Goal: Transaction & Acquisition: Obtain resource

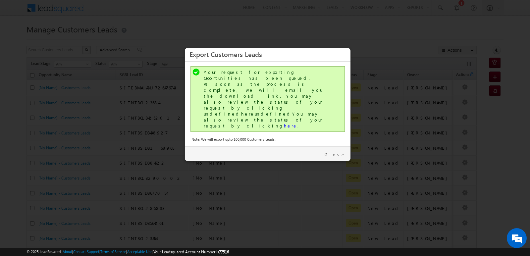
click at [339, 152] on link "Close" at bounding box center [335, 155] width 21 height 6
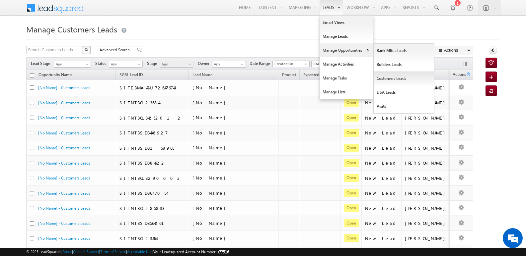
click at [386, 79] on link "Customers Leads" at bounding box center [403, 79] width 61 height 14
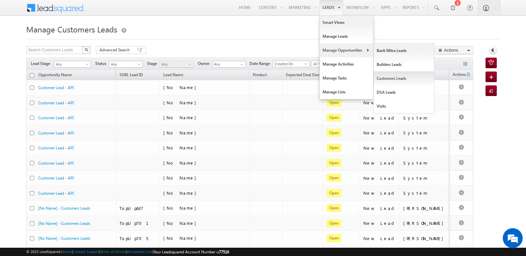
click at [393, 77] on link "Customers Leads" at bounding box center [403, 79] width 61 height 14
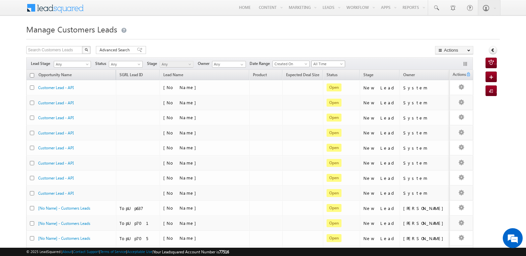
click at [330, 65] on span "All Time" at bounding box center [326, 64] width 31 height 6
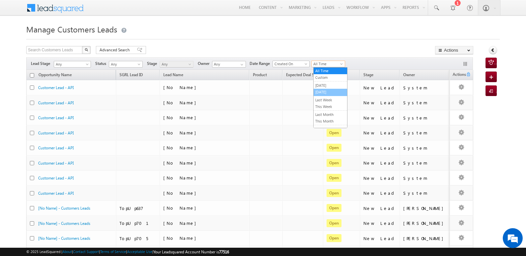
click at [335, 94] on link "[DATE]" at bounding box center [329, 92] width 33 height 6
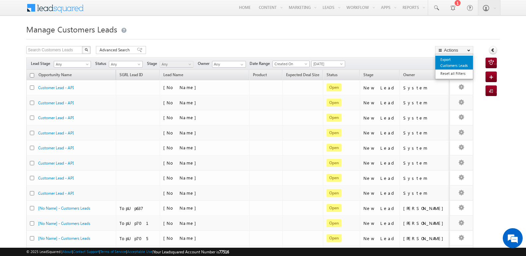
click at [448, 63] on link "Export Customers Leads" at bounding box center [453, 63] width 37 height 14
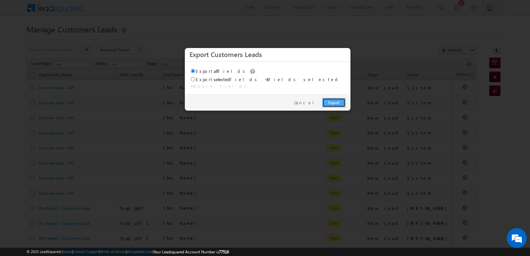
click at [339, 98] on link "Export" at bounding box center [334, 102] width 23 height 9
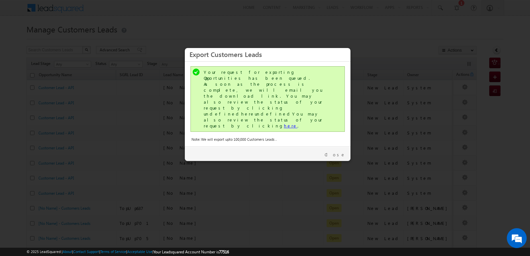
click at [284, 123] on link "here" at bounding box center [291, 126] width 14 height 6
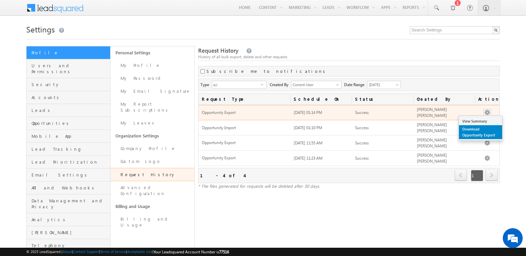
click at [469, 129] on link "Download Opportunity Export" at bounding box center [480, 132] width 43 height 14
